Goal: Navigation & Orientation: Find specific page/section

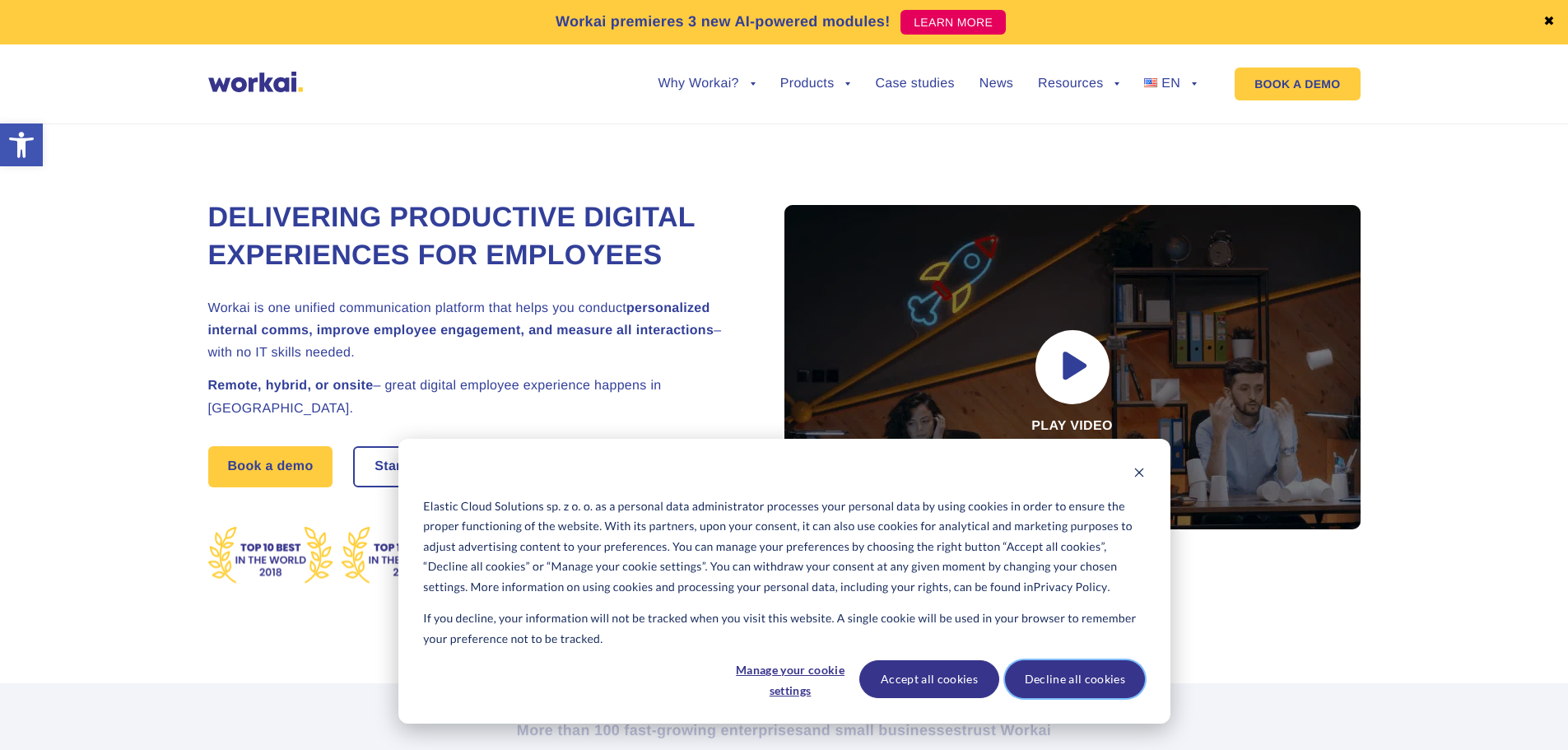
click at [1071, 677] on button "Decline all cookies" at bounding box center [1075, 679] width 140 height 38
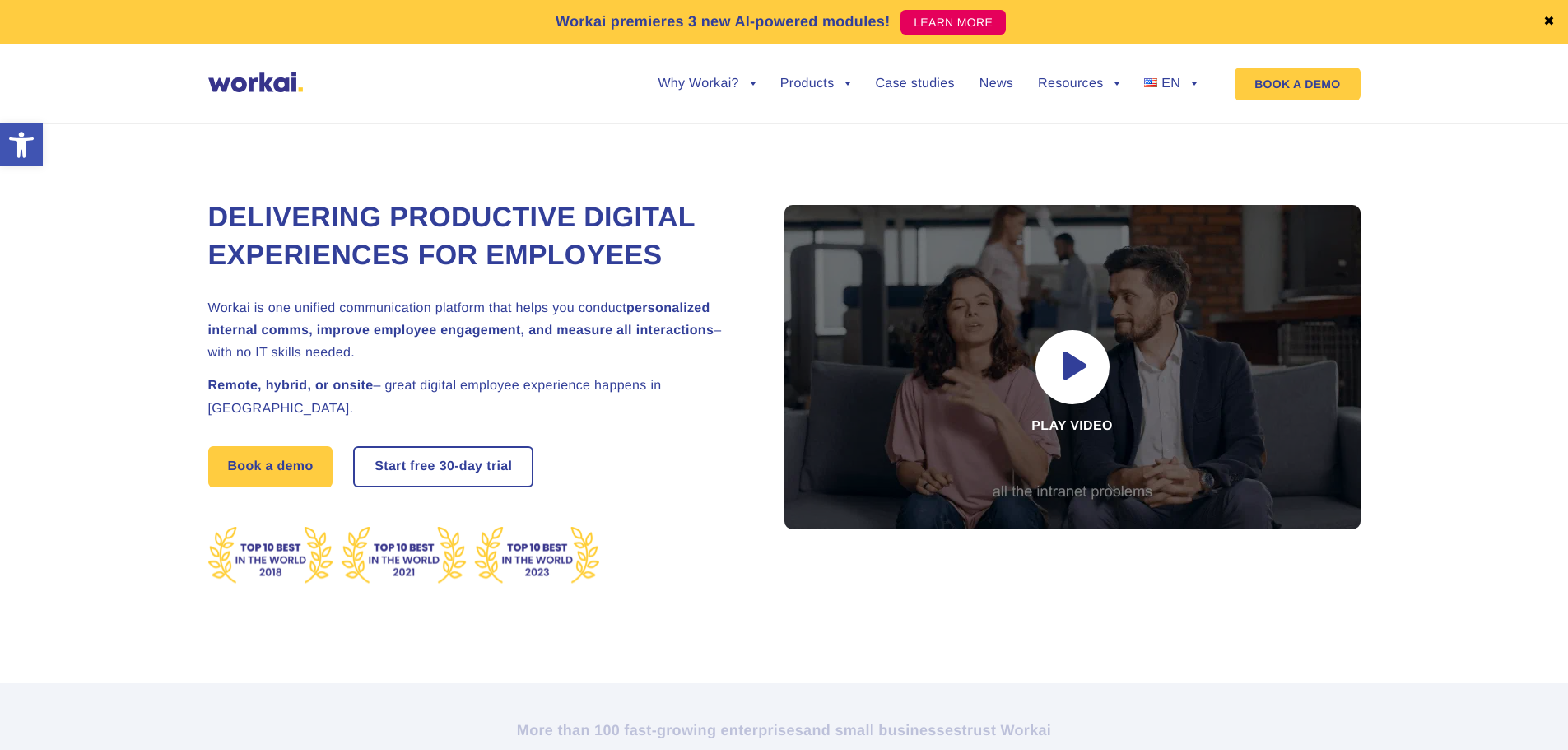
click at [1549, 21] on link "✖" at bounding box center [1549, 22] width 12 height 13
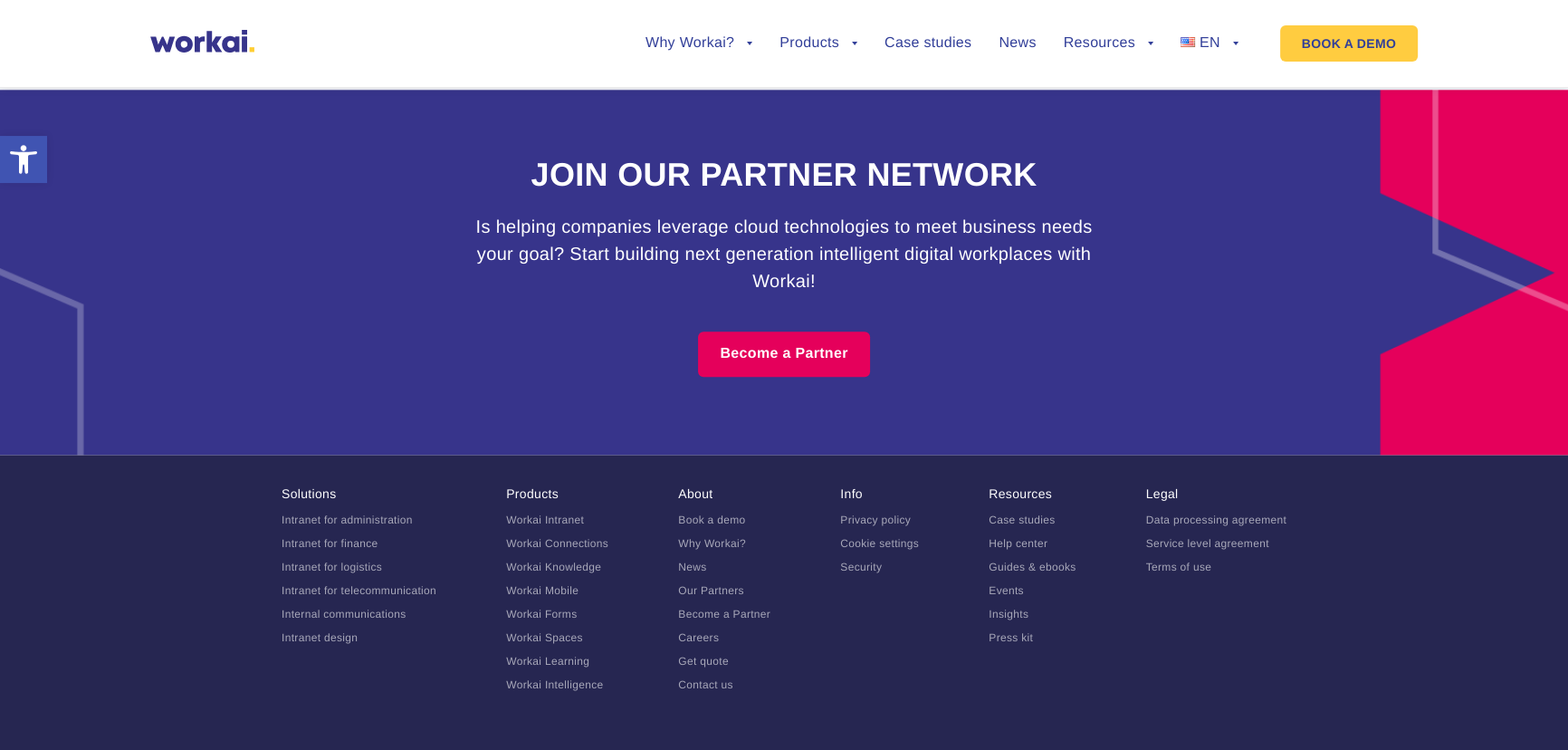
scroll to position [11284, 0]
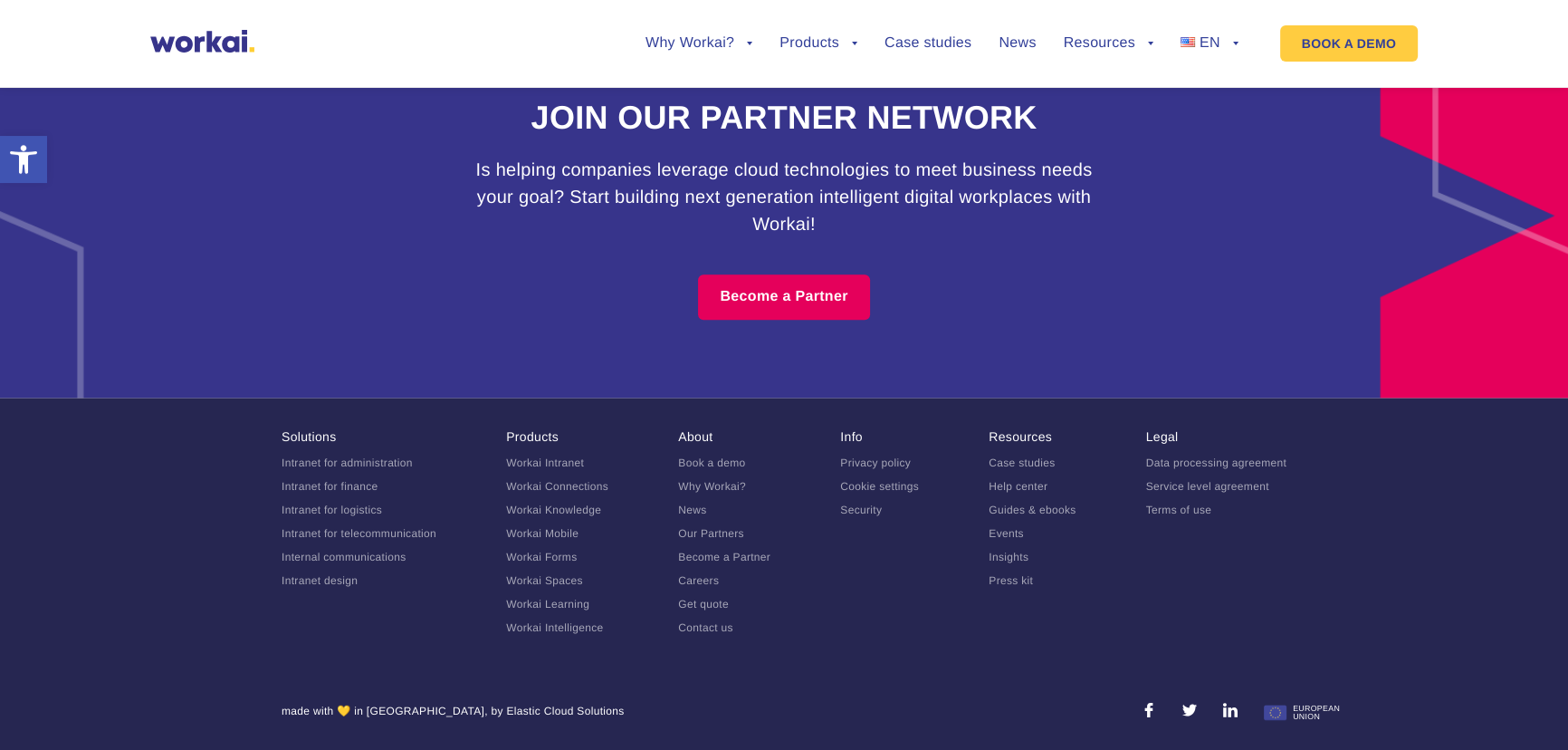
click at [707, 587] on link "Careers" at bounding box center [698, 581] width 41 height 13
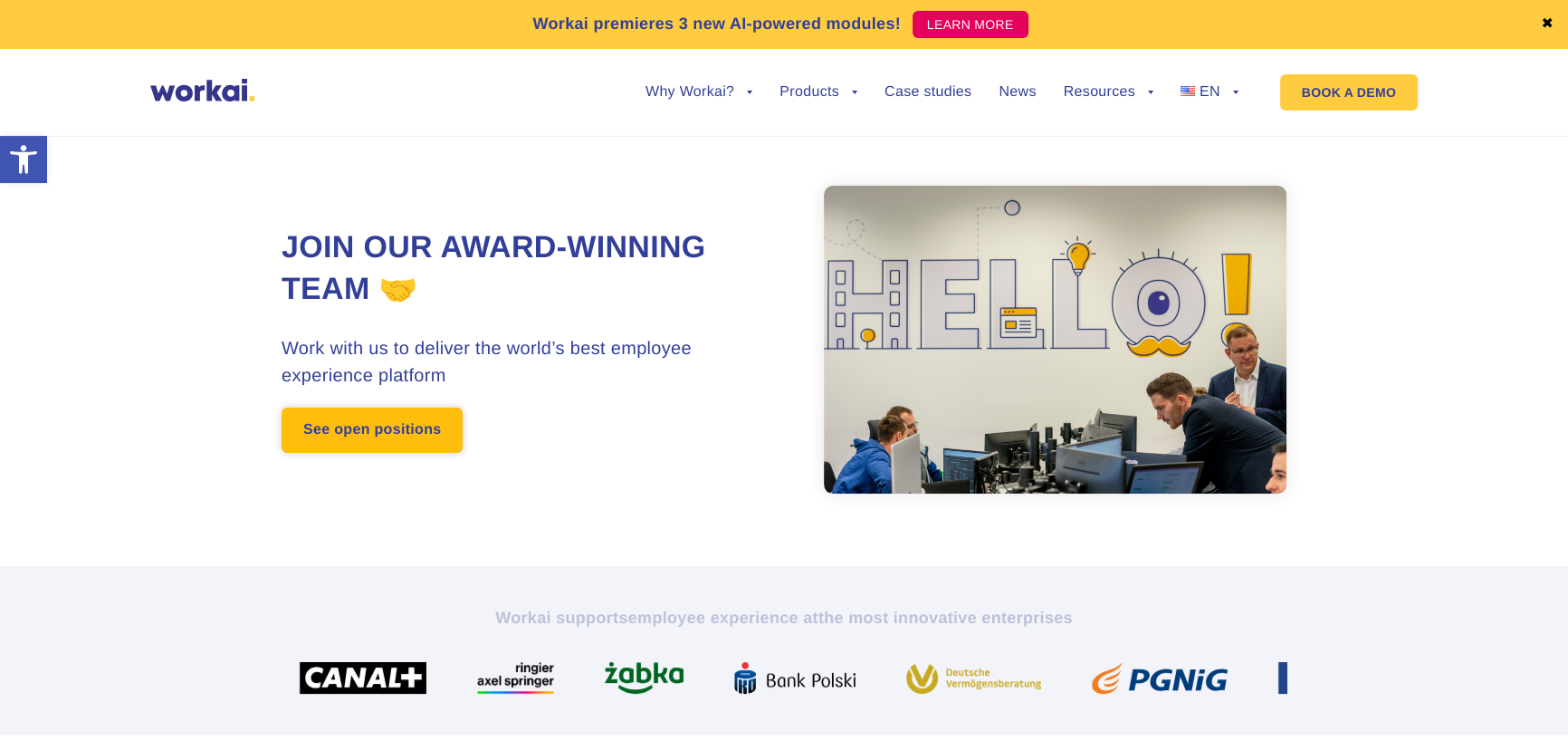
click at [409, 420] on link "See open positions" at bounding box center [372, 430] width 181 height 45
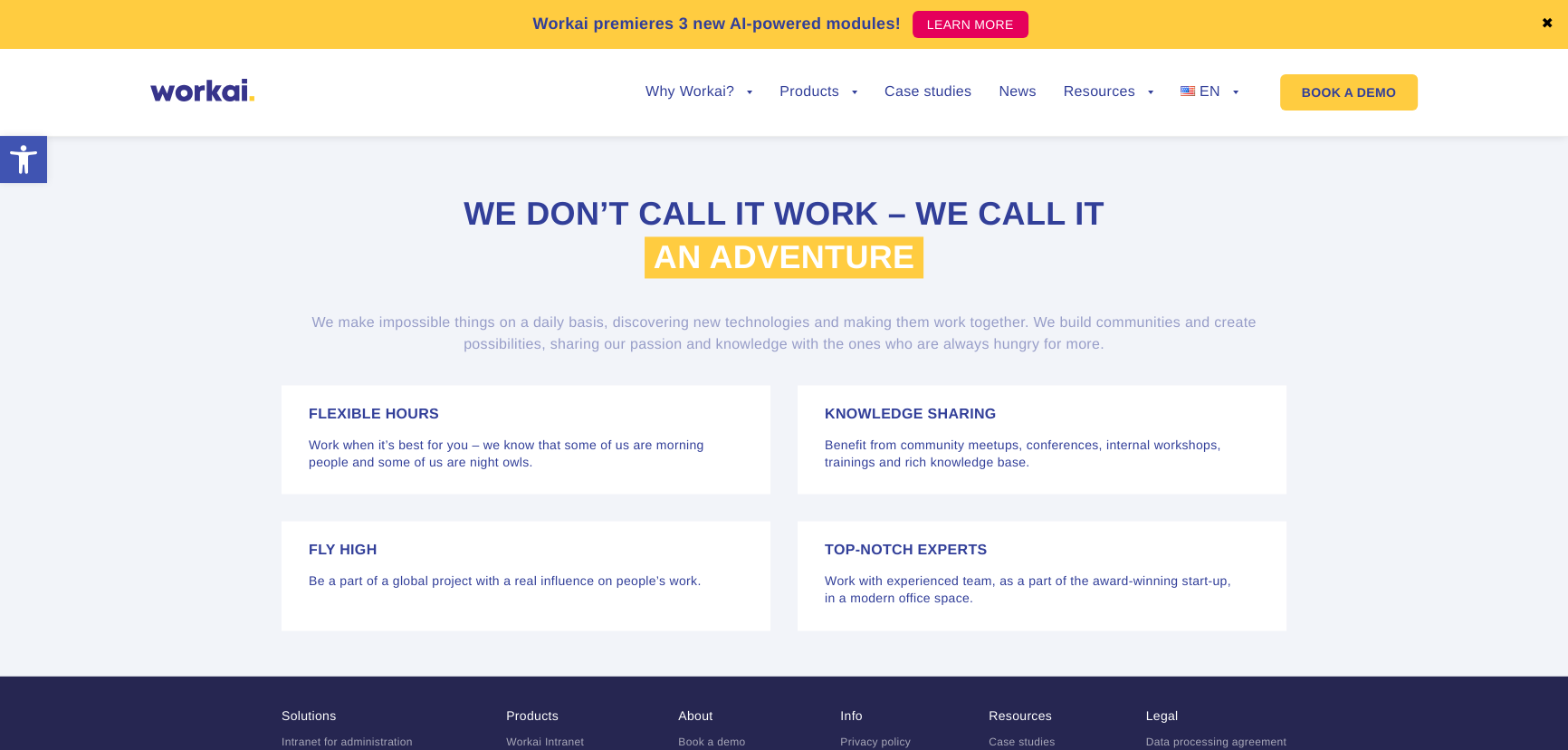
scroll to position [3597, 0]
